Goal: Entertainment & Leisure: Consume media (video, audio)

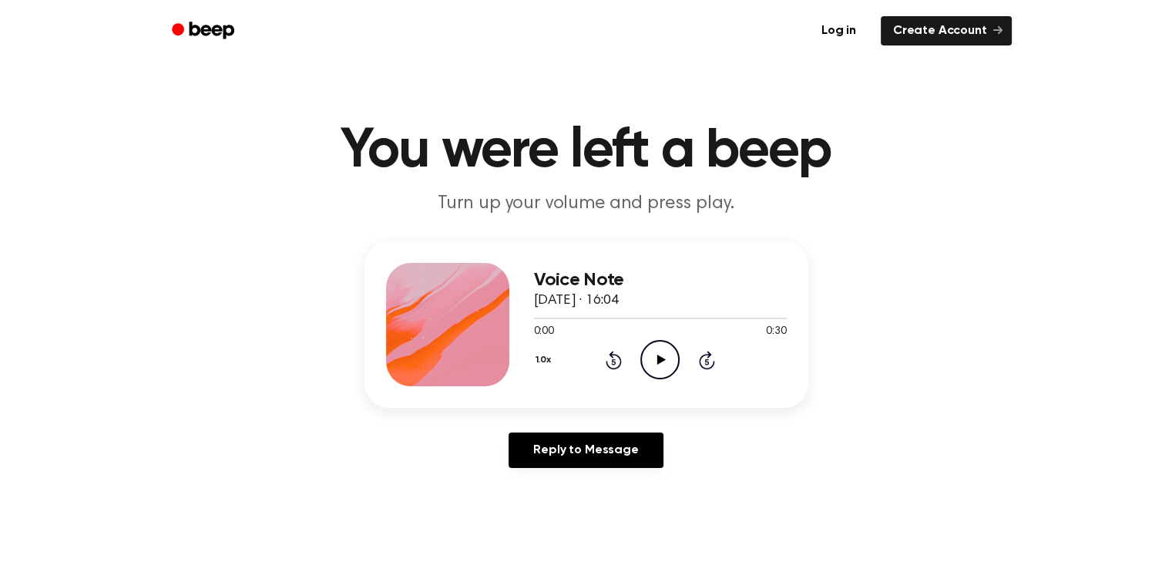
click at [657, 352] on icon "Play Audio" at bounding box center [659, 359] width 39 height 39
click at [660, 361] on icon at bounding box center [661, 359] width 8 height 10
click at [640, 321] on div at bounding box center [660, 317] width 253 height 12
click at [610, 317] on div at bounding box center [600, 318] width 133 height 2
